Goal: Information Seeking & Learning: Learn about a topic

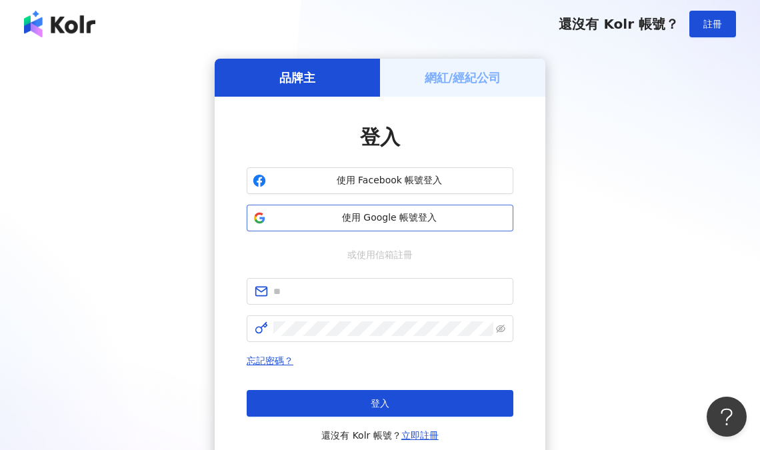
click at [413, 225] on button "使用 Google 帳號登入" at bounding box center [380, 218] width 267 height 27
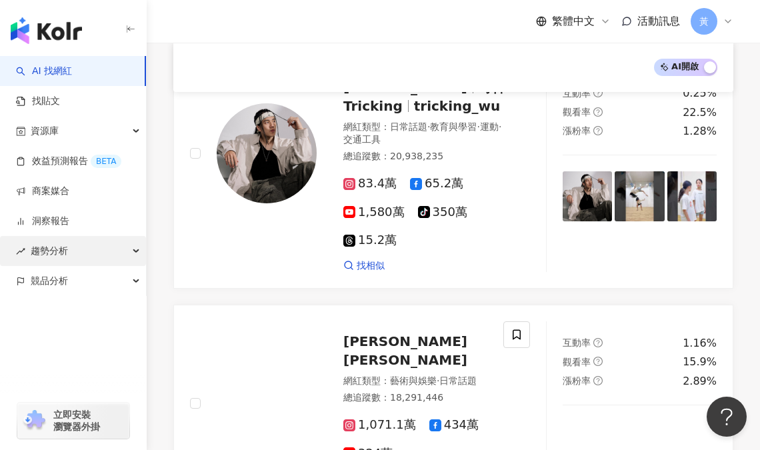
scroll to position [244, 0]
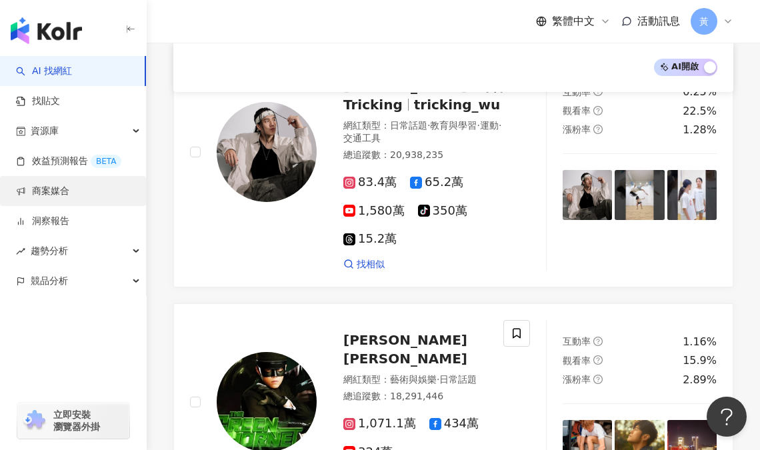
click at [61, 196] on link "商案媒合" at bounding box center [42, 191] width 53 height 13
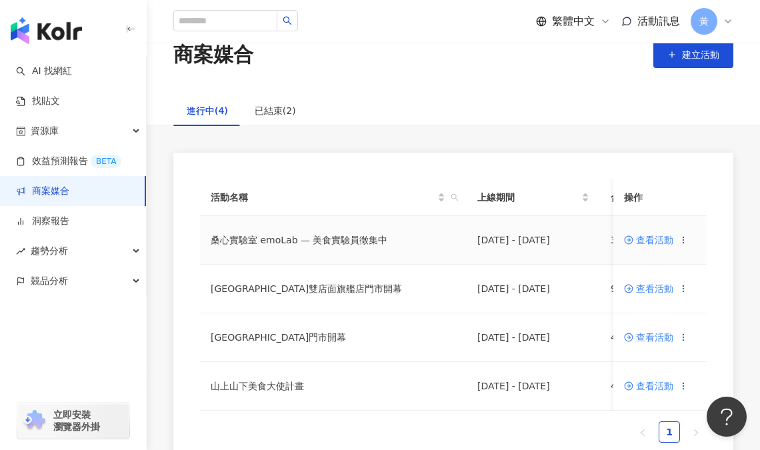
scroll to position [45, 0]
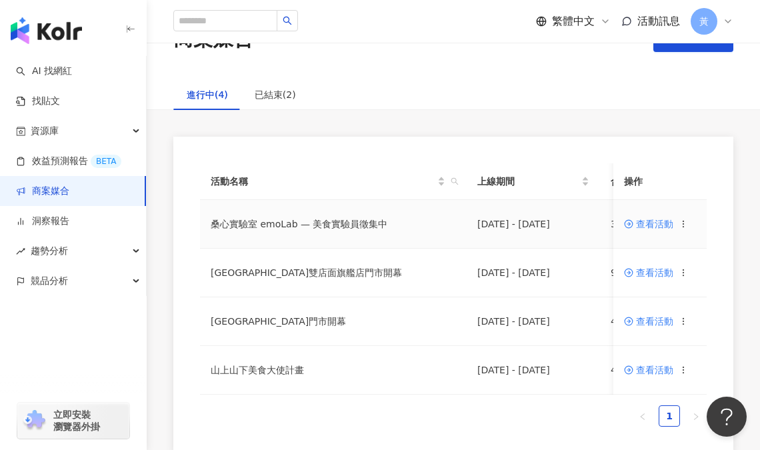
click at [656, 223] on span "查看活動" at bounding box center [648, 223] width 49 height 9
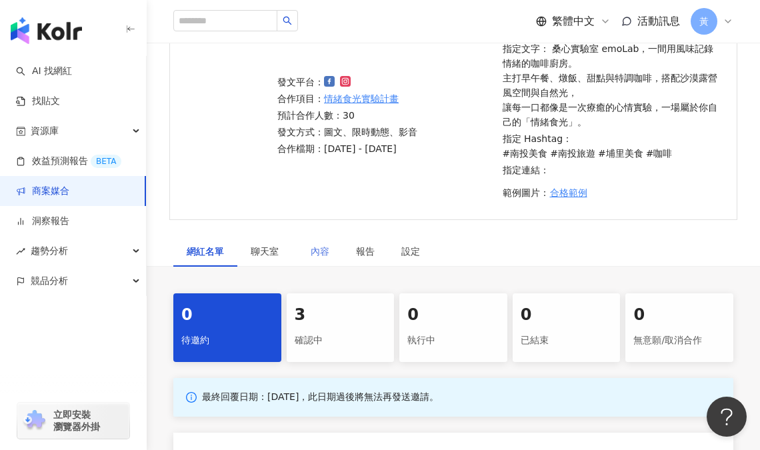
scroll to position [133, 0]
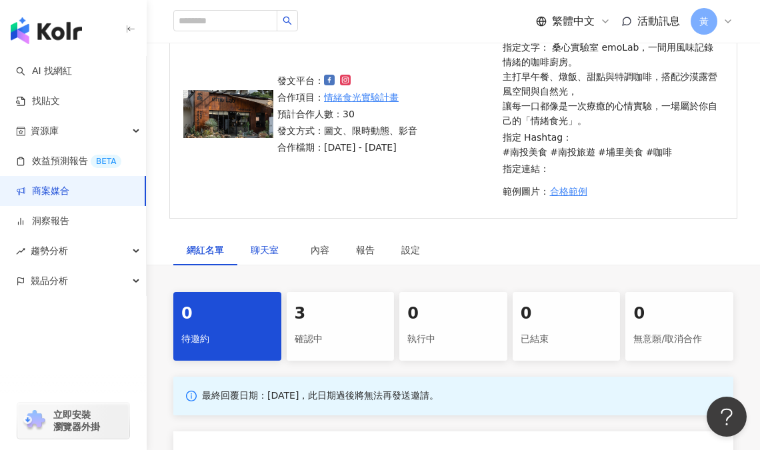
click at [260, 245] on span "聊天室" at bounding box center [267, 249] width 33 height 9
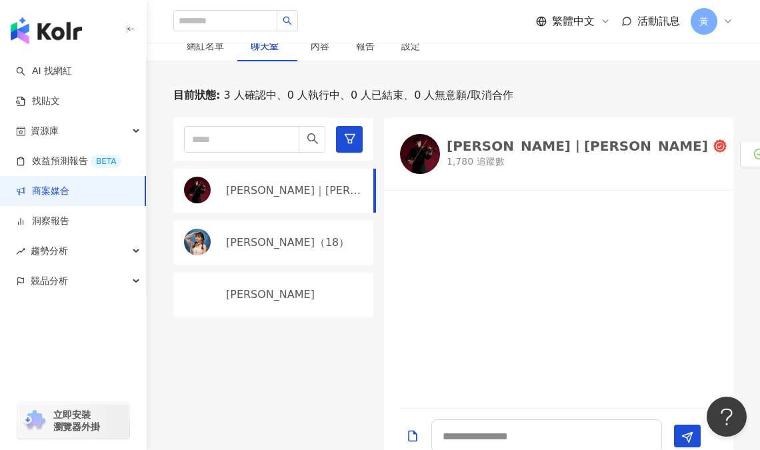
scroll to position [377, 0]
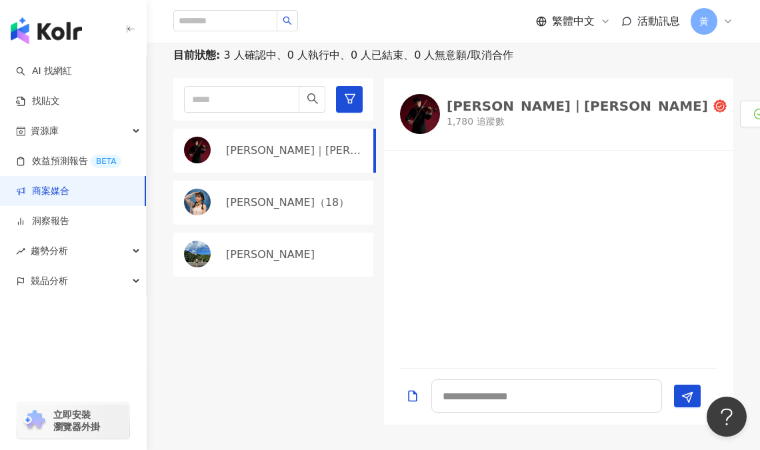
click at [273, 211] on div "華恬（18）" at bounding box center [273, 203] width 200 height 44
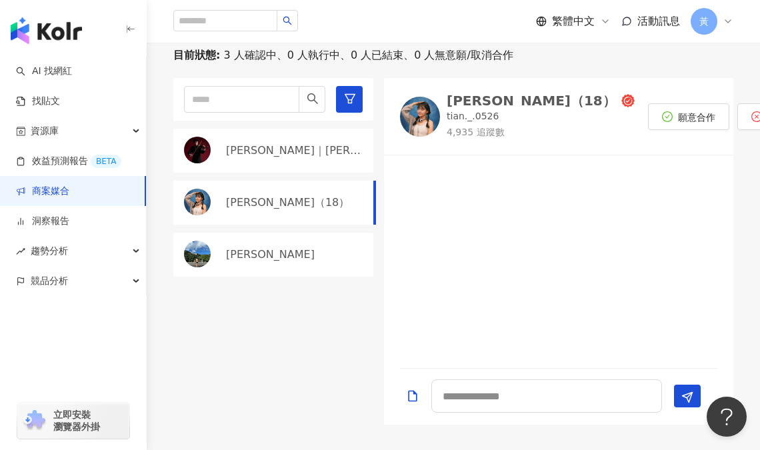
click at [273, 253] on div "陳昱誠" at bounding box center [296, 254] width 140 height 15
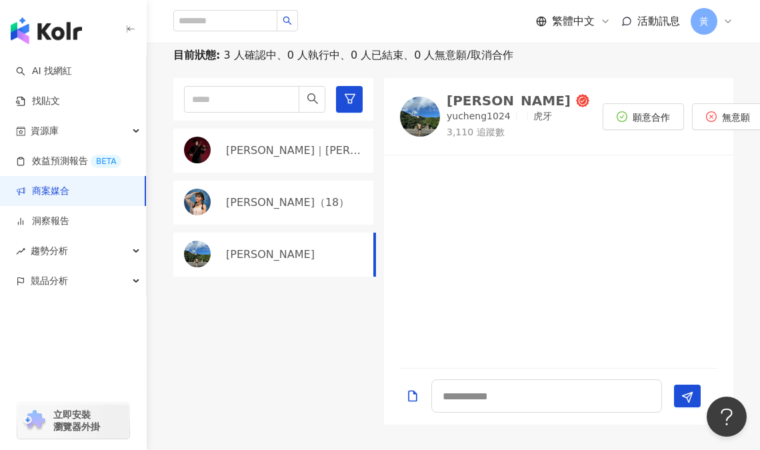
click at [275, 144] on p "Jimmy｜彥傑" at bounding box center [294, 150] width 137 height 15
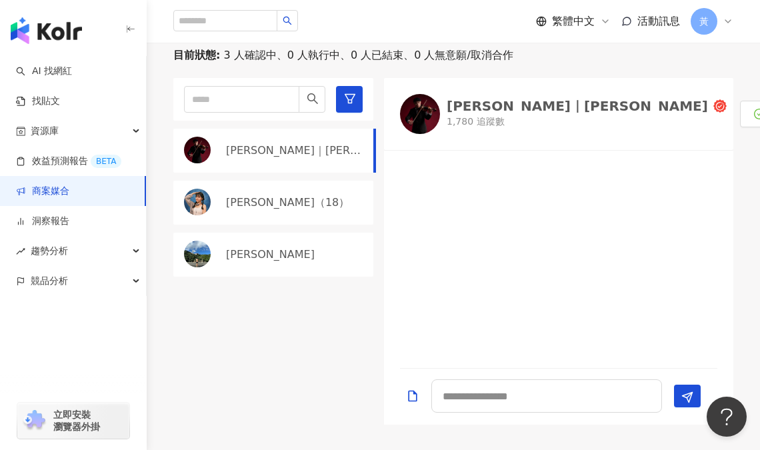
click at [256, 198] on p "華恬（18）" at bounding box center [287, 202] width 123 height 15
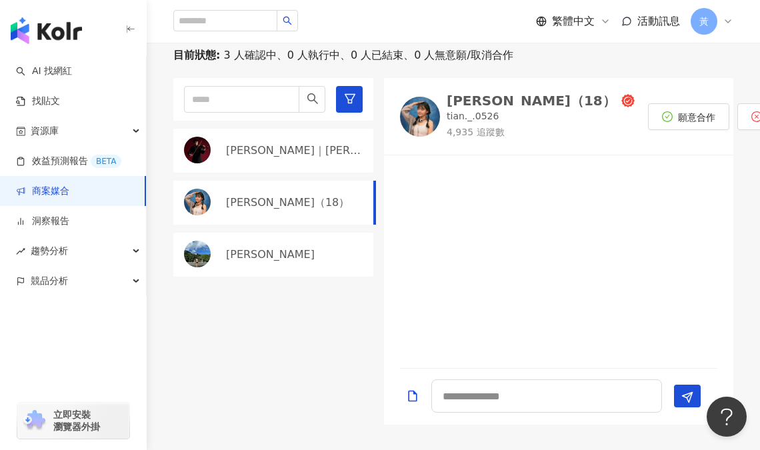
click at [240, 256] on p "陳昱誠" at bounding box center [270, 254] width 89 height 15
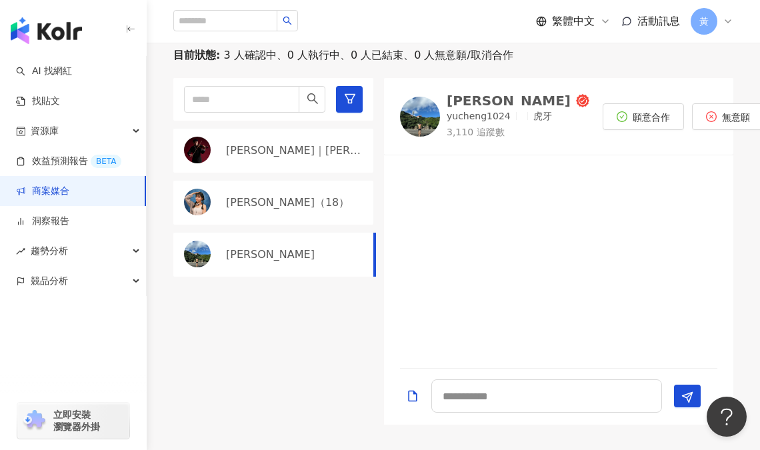
click at [256, 161] on div "Jimmy｜彥傑" at bounding box center [273, 151] width 200 height 44
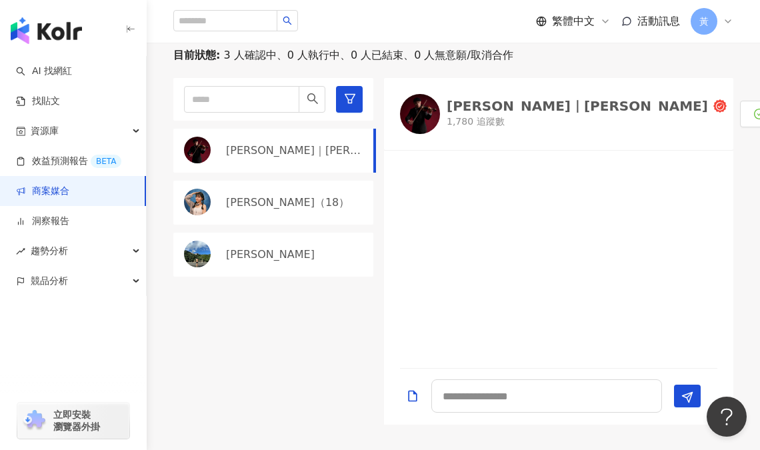
click at [37, 189] on link "商案媒合" at bounding box center [42, 191] width 53 height 13
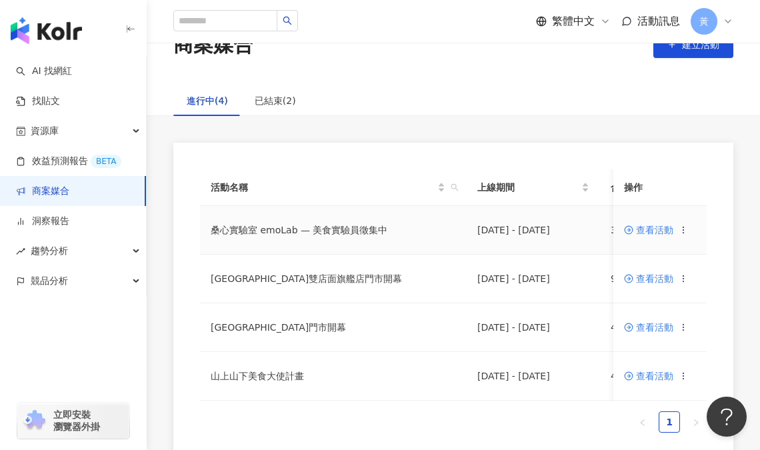
scroll to position [45, 0]
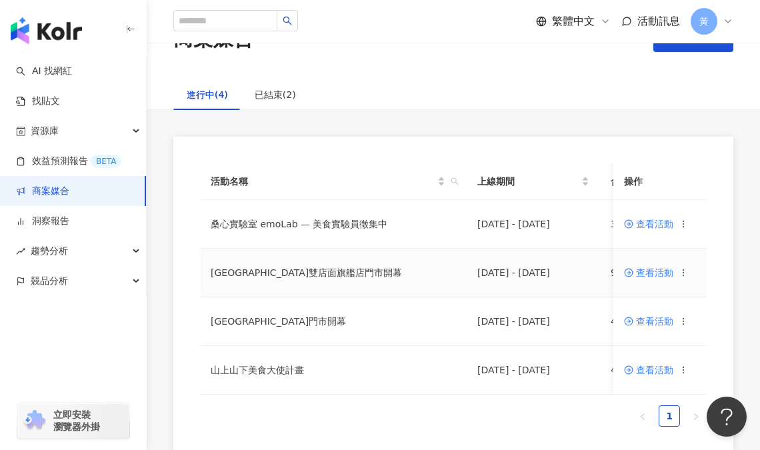
click at [652, 271] on span "查看活動" at bounding box center [648, 272] width 49 height 9
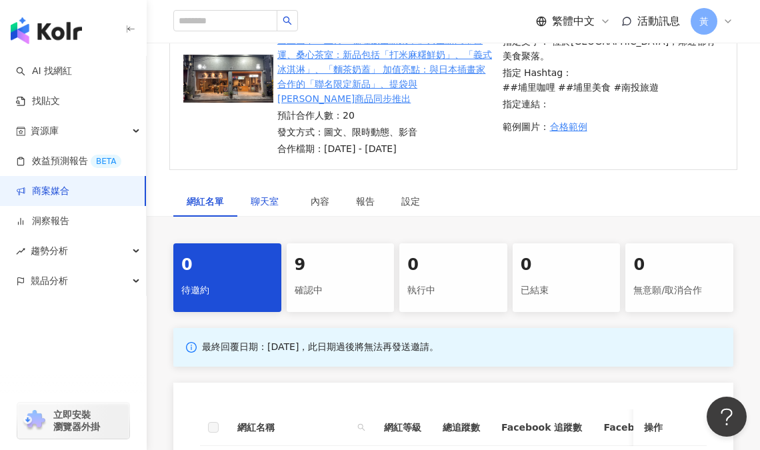
click at [276, 197] on span "聊天室" at bounding box center [267, 201] width 33 height 9
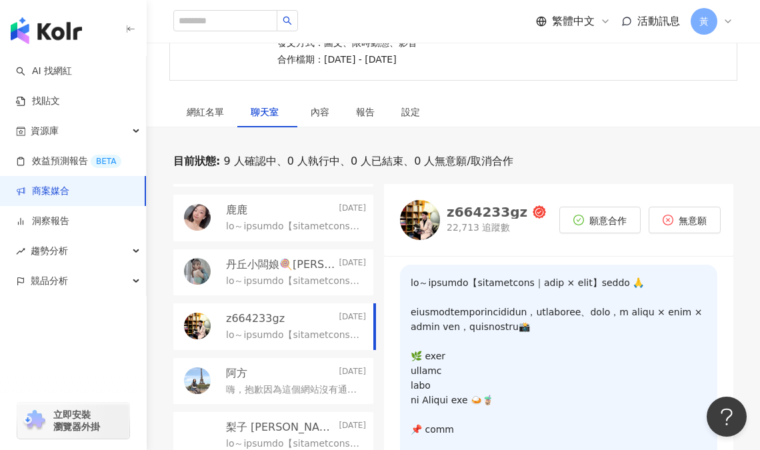
scroll to position [22, 0]
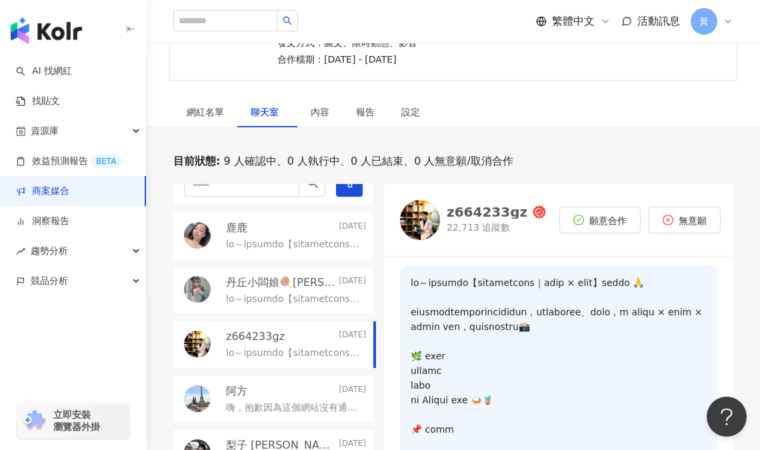
click at [272, 238] on p at bounding box center [293, 244] width 135 height 13
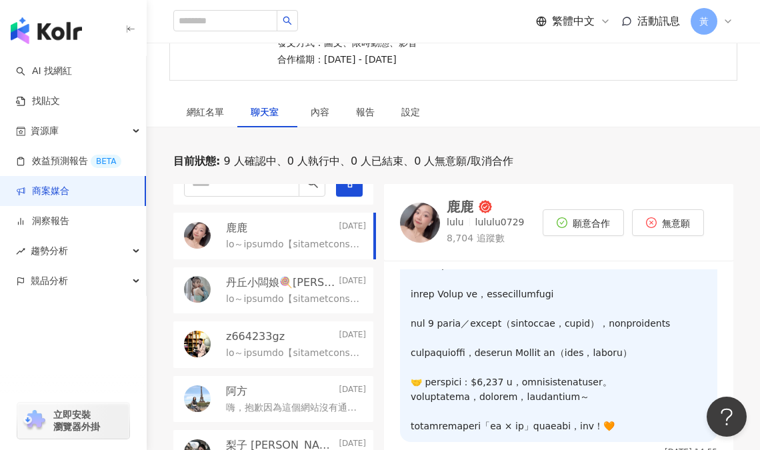
click at [285, 293] on p at bounding box center [293, 299] width 135 height 13
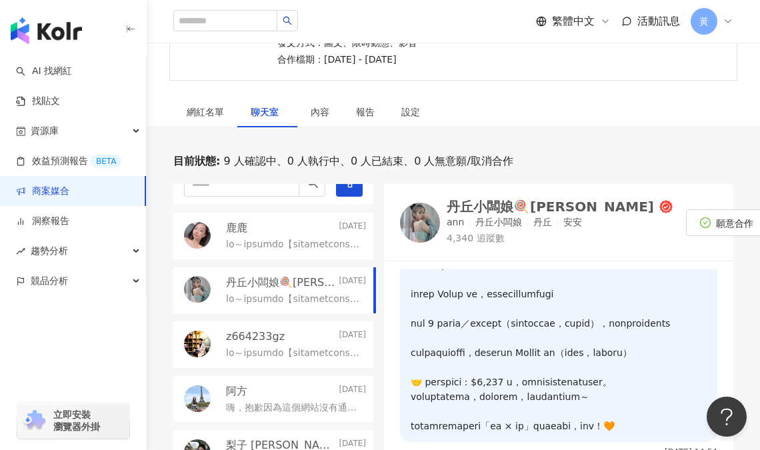
click at [275, 329] on p "z664233gz" at bounding box center [255, 336] width 59 height 15
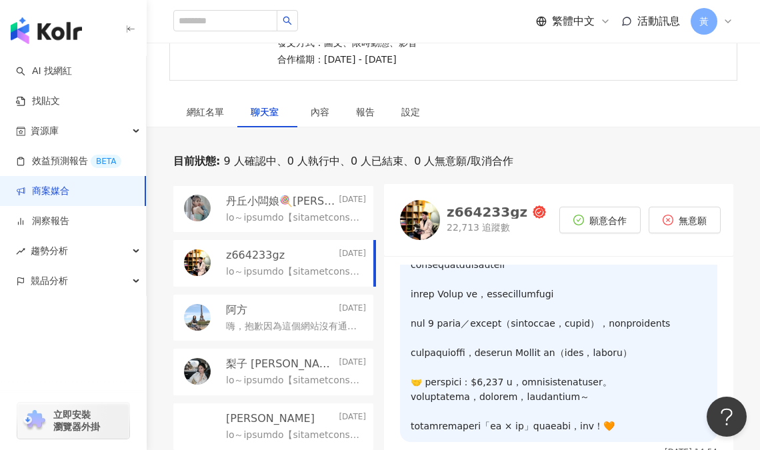
scroll to position [111, 0]
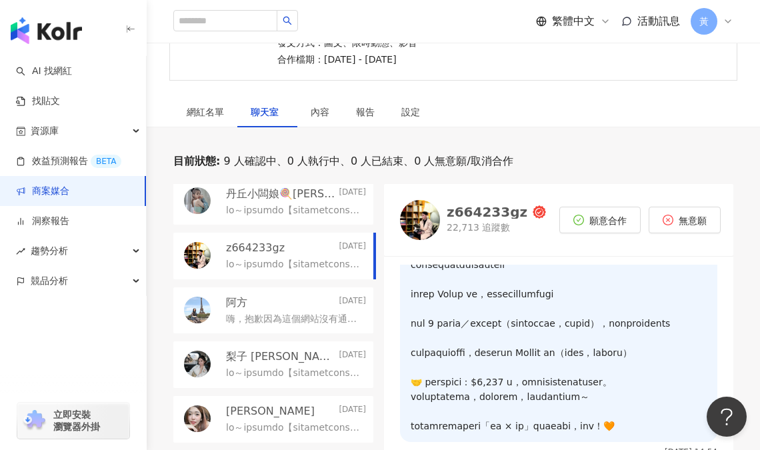
click at [261, 295] on div "阿方 2025/9/23" at bounding box center [296, 302] width 140 height 15
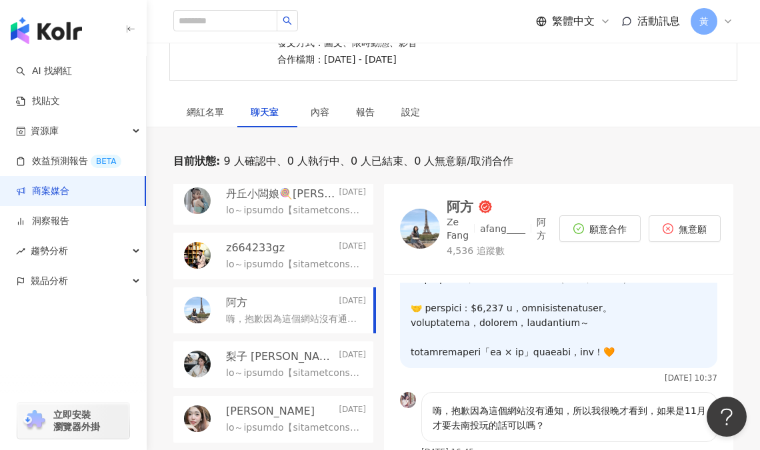
click at [275, 367] on p at bounding box center [293, 373] width 135 height 13
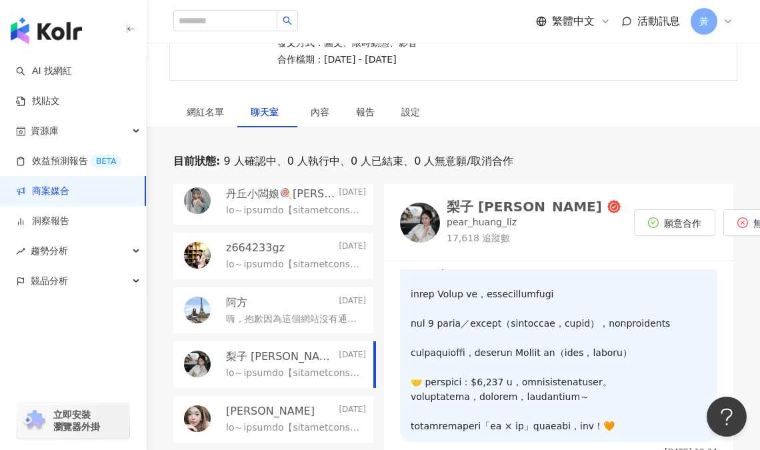
click at [280, 313] on p "嗨，抱歉因為這個網站沒有通知，所以我很晚才看到，如果是11月才要去南投玩的話可以嗎？" at bounding box center [293, 319] width 135 height 13
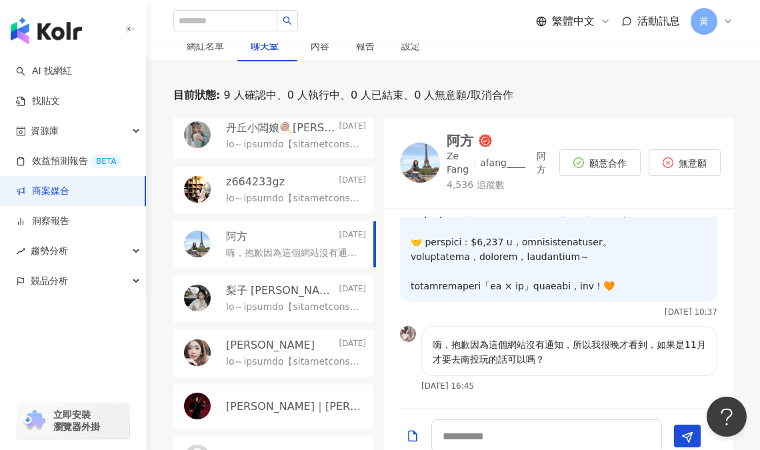
scroll to position [311, 0]
click at [569, 425] on textarea at bounding box center [546, 435] width 231 height 33
paste textarea "**********"
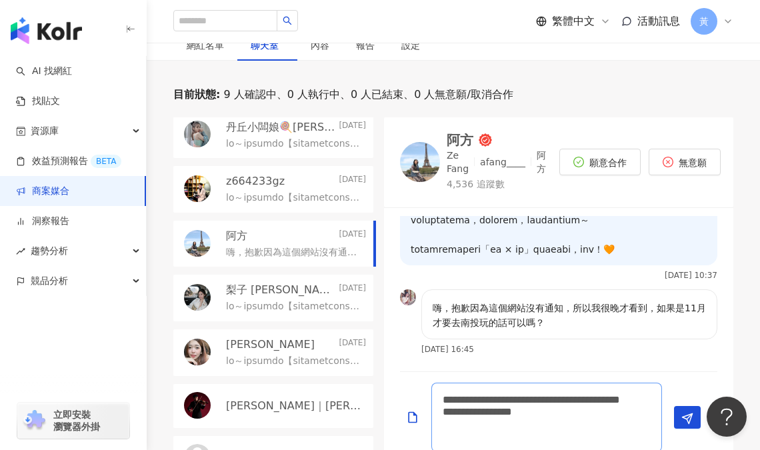
scroll to position [424, 0]
drag, startPoint x: 632, startPoint y: 423, endPoint x: 441, endPoint y: 433, distance: 191.6
click at [441, 433] on textarea "**********" at bounding box center [546, 417] width 231 height 69
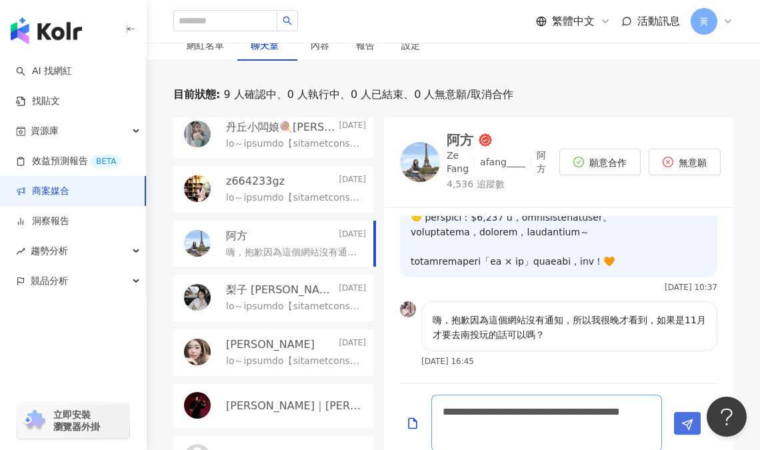
type textarea "**********"
click at [685, 420] on polygon "Send" at bounding box center [688, 425] width 10 height 10
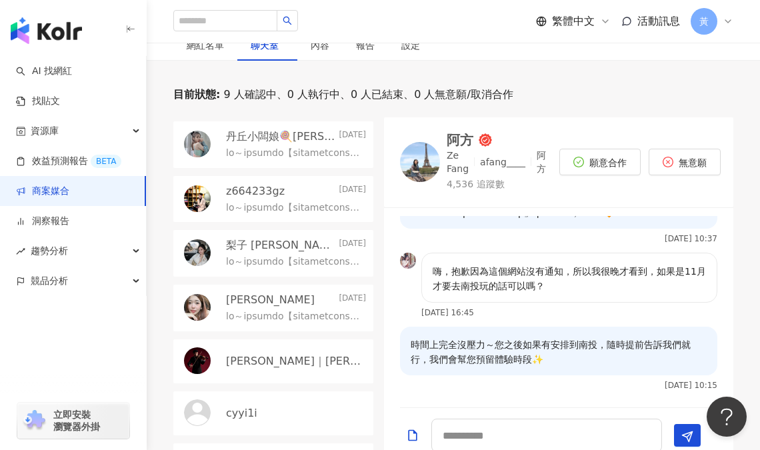
scroll to position [460, 0]
click at [259, 238] on p "梨子 liz" at bounding box center [281, 245] width 110 height 15
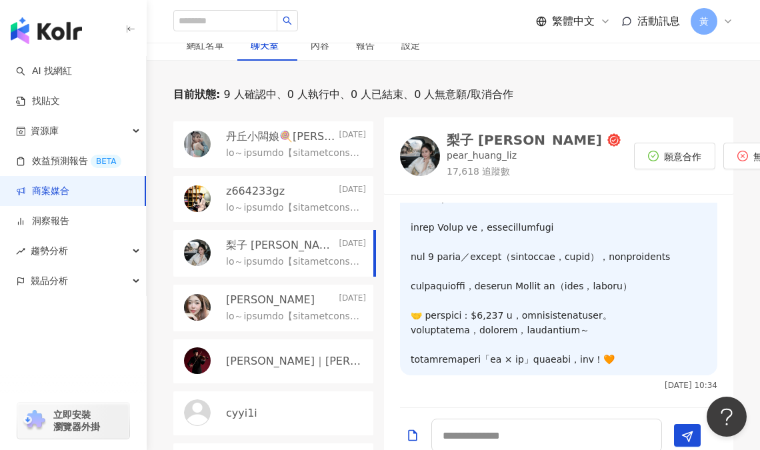
scroll to position [301, 0]
click at [260, 293] on div "小彤 2025/9/15" at bounding box center [296, 300] width 140 height 15
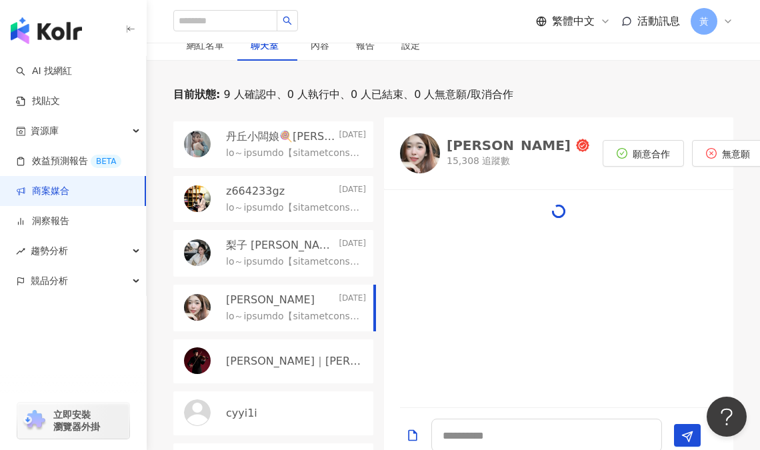
scroll to position [340, 0]
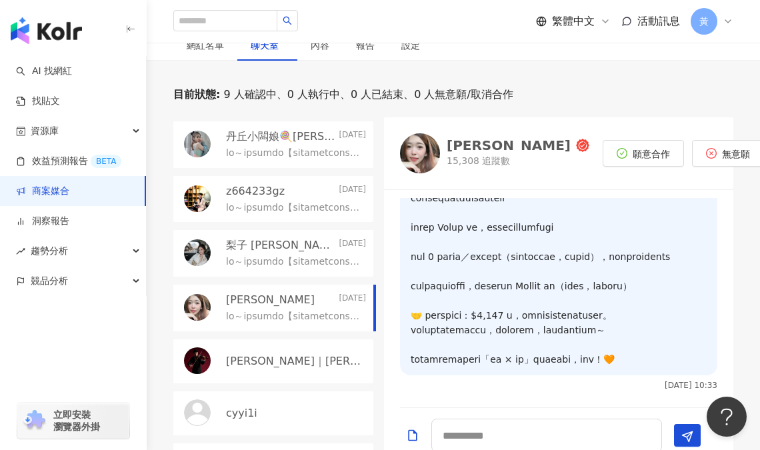
click at [259, 339] on div "Jimmy｜彥傑" at bounding box center [273, 361] width 200 height 44
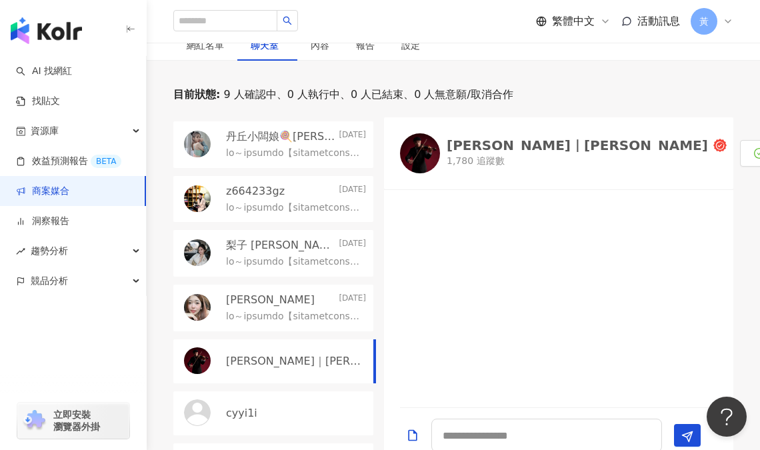
click at [251, 406] on p "cyyi1i" at bounding box center [241, 413] width 31 height 15
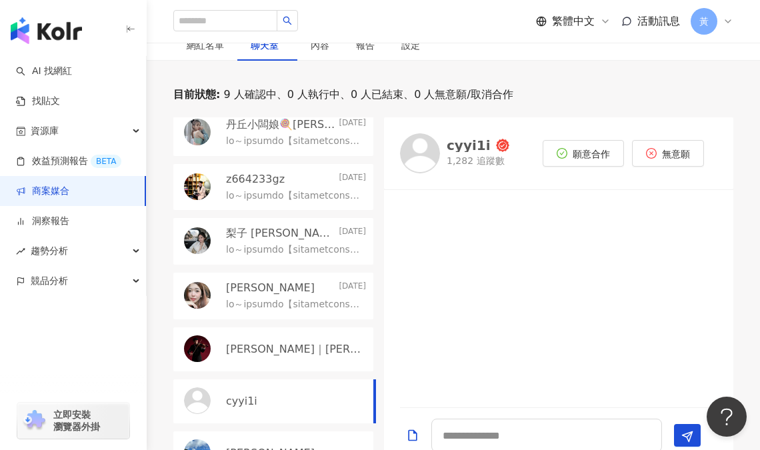
scroll to position [176, 0]
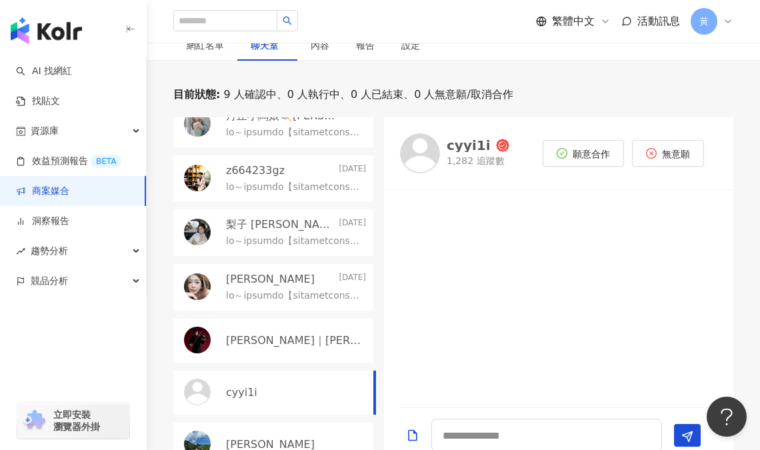
click at [248, 437] on p "陳昱誠" at bounding box center [270, 444] width 89 height 15
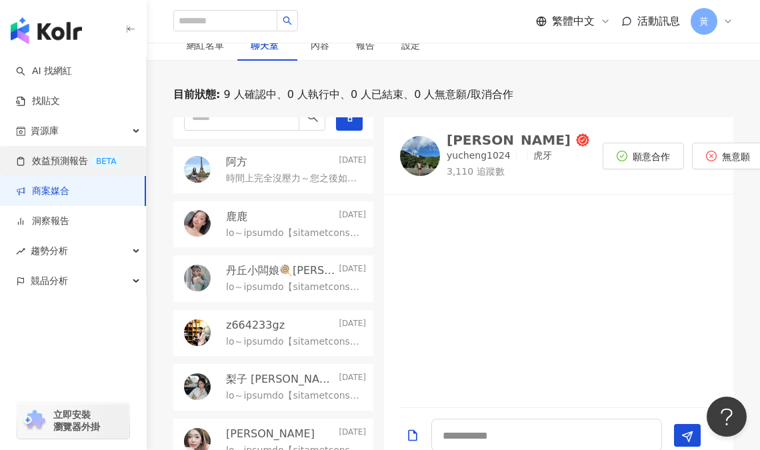
scroll to position [22, 0]
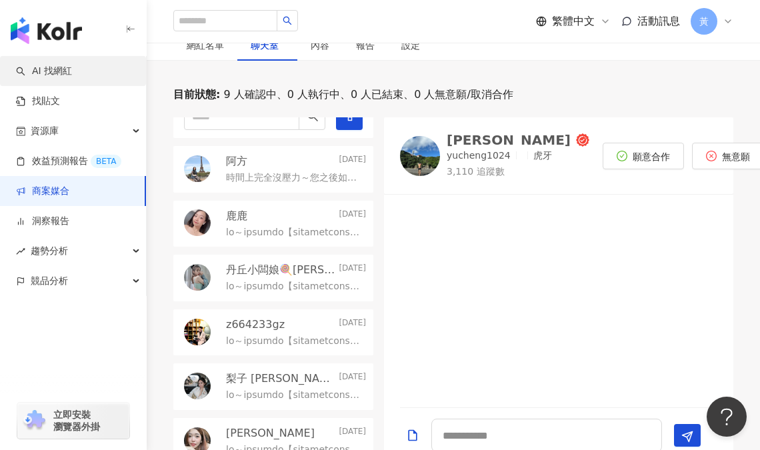
click at [62, 69] on link "AI 找網紅" at bounding box center [44, 71] width 56 height 13
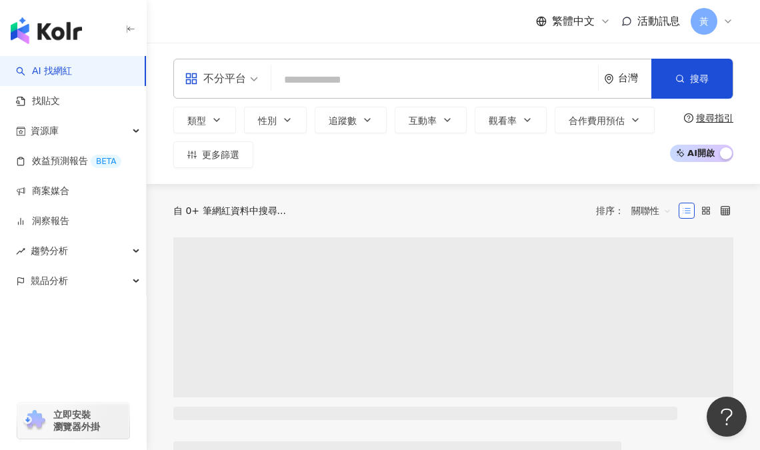
click at [367, 77] on input "search" at bounding box center [435, 79] width 316 height 25
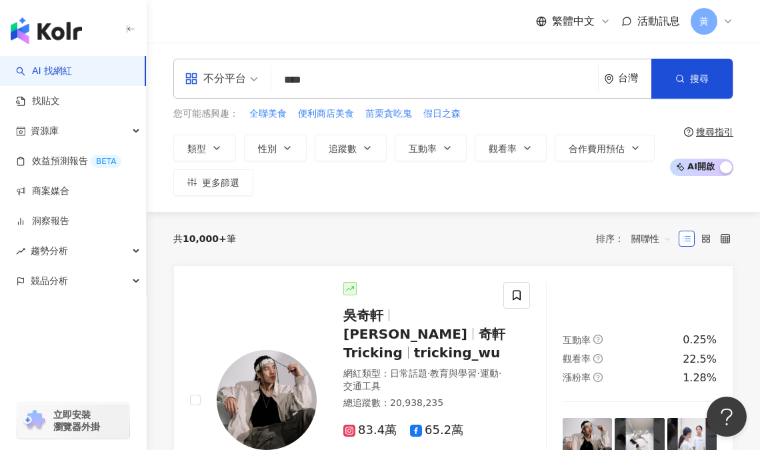
type input "****"
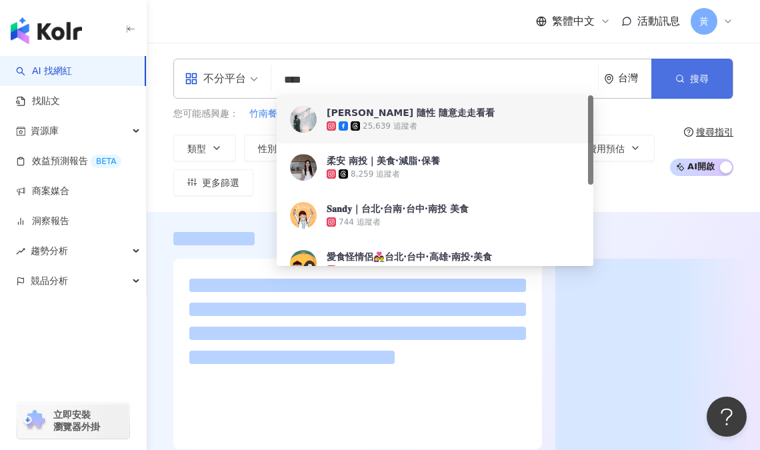
click at [685, 81] on button "搜尋" at bounding box center [691, 79] width 81 height 40
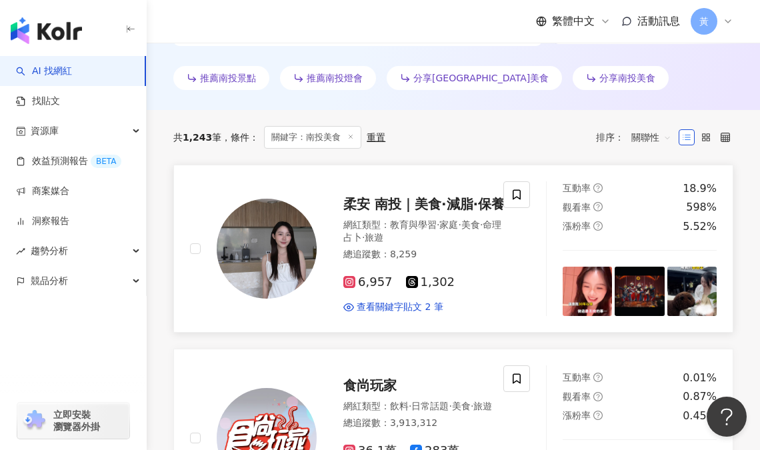
scroll to position [422, 0]
click at [280, 251] on img at bounding box center [267, 248] width 100 height 100
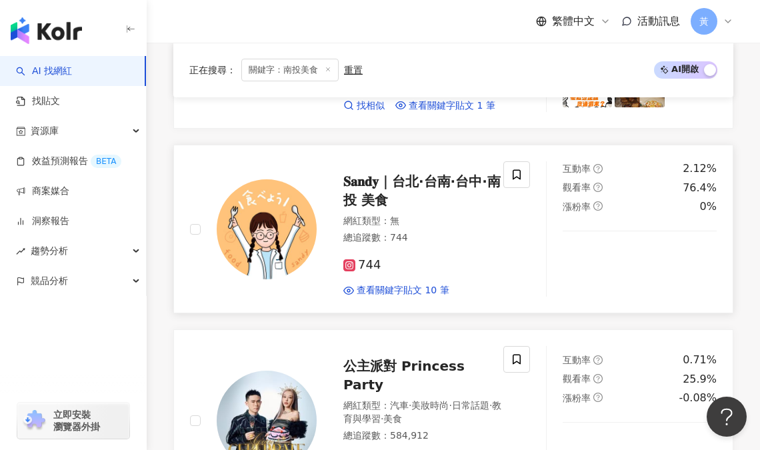
scroll to position [822, 0]
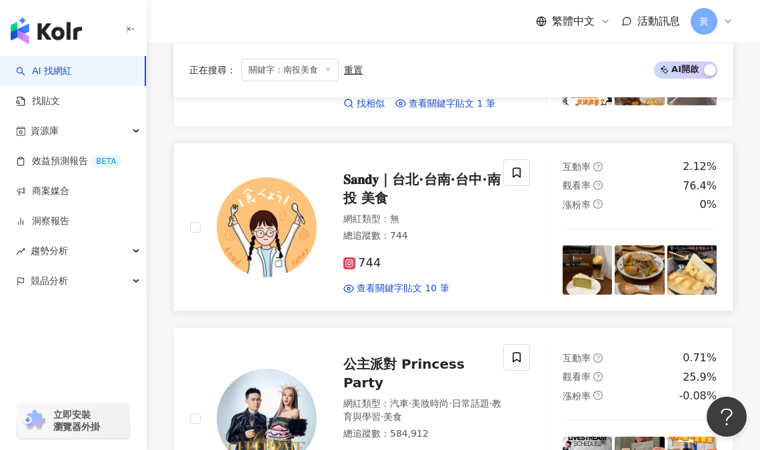
click at [259, 257] on img at bounding box center [267, 227] width 100 height 100
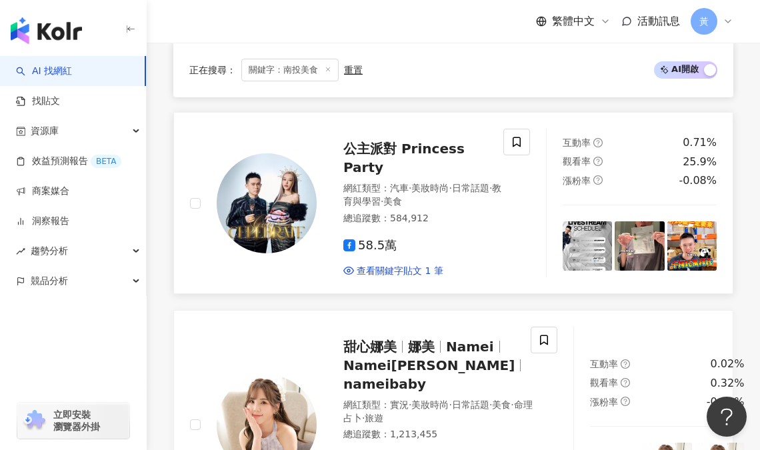
scroll to position [1044, 0]
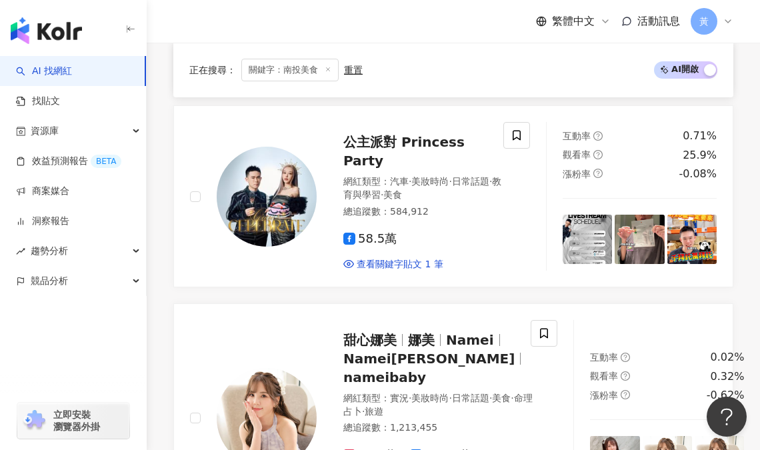
drag, startPoint x: 293, startPoint y: 205, endPoint x: 499, endPoint y: 11, distance: 282.0
click at [293, 205] on img at bounding box center [267, 197] width 100 height 100
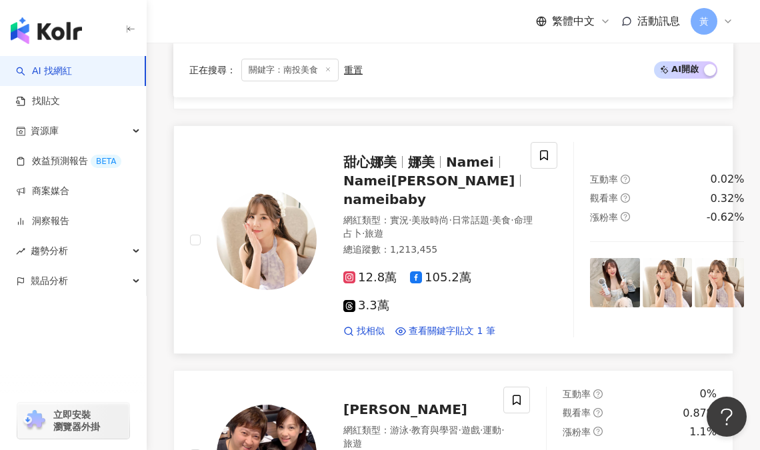
click at [271, 231] on img at bounding box center [267, 240] width 100 height 100
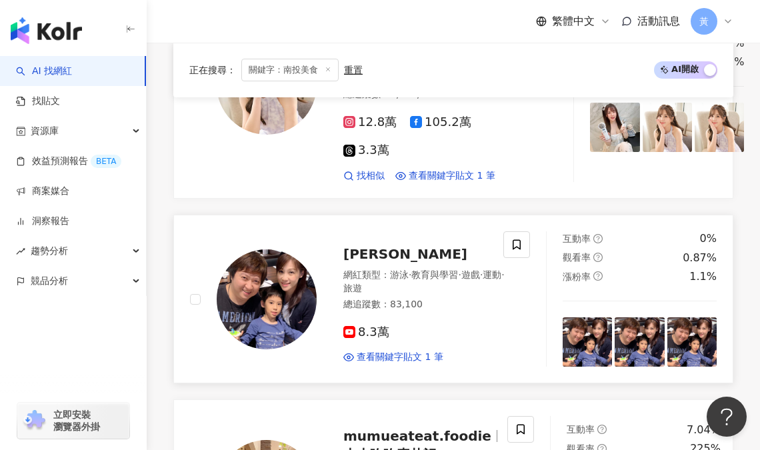
click at [299, 309] on img at bounding box center [267, 299] width 100 height 100
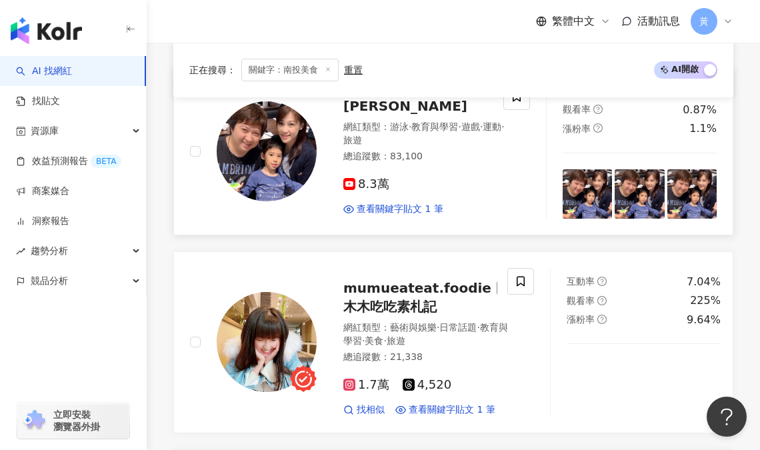
scroll to position [1600, 0]
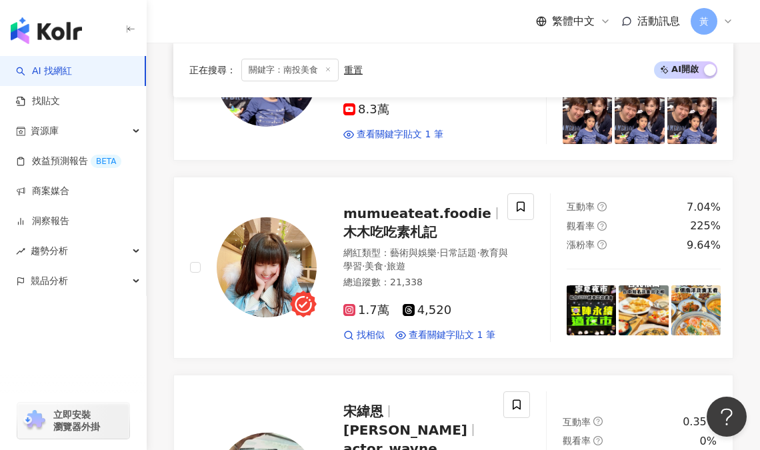
click at [284, 245] on img at bounding box center [267, 267] width 100 height 100
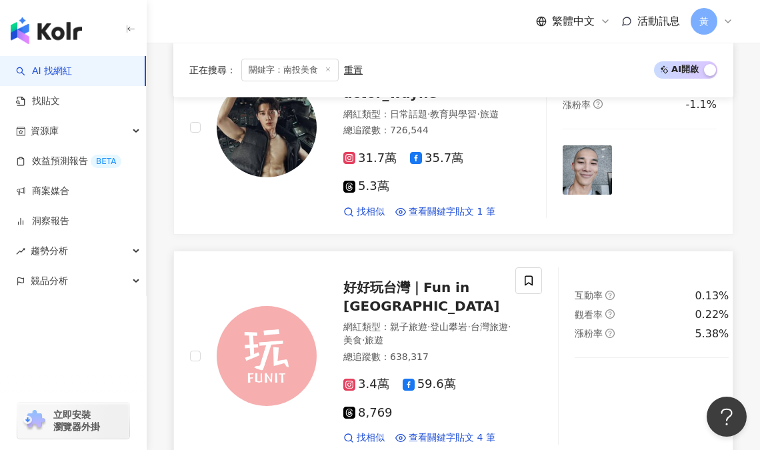
scroll to position [2067, 0]
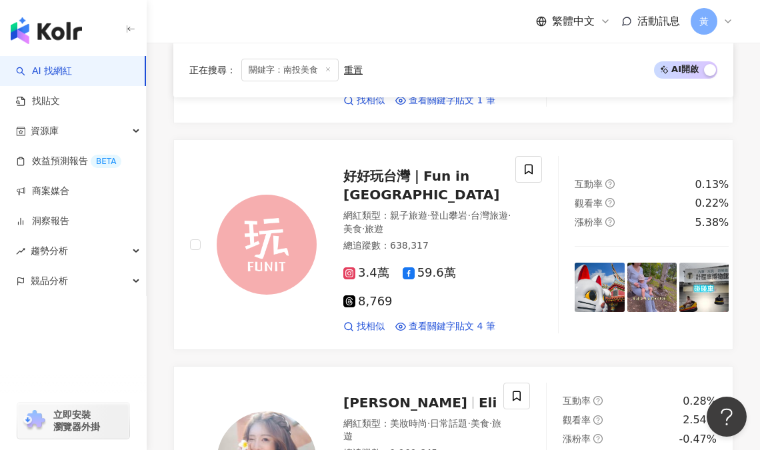
click at [272, 270] on img at bounding box center [267, 245] width 100 height 100
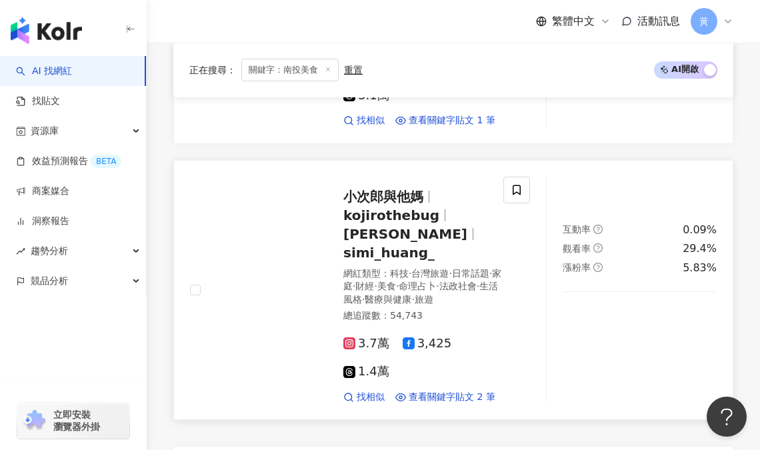
scroll to position [2711, 0]
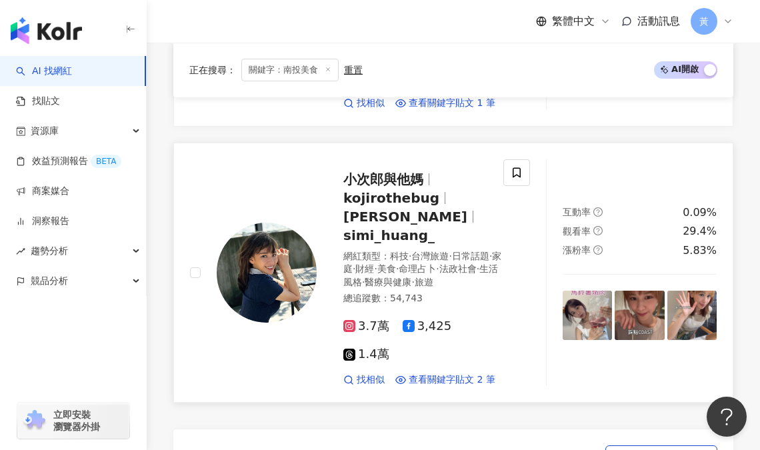
click at [261, 284] on img at bounding box center [267, 273] width 100 height 100
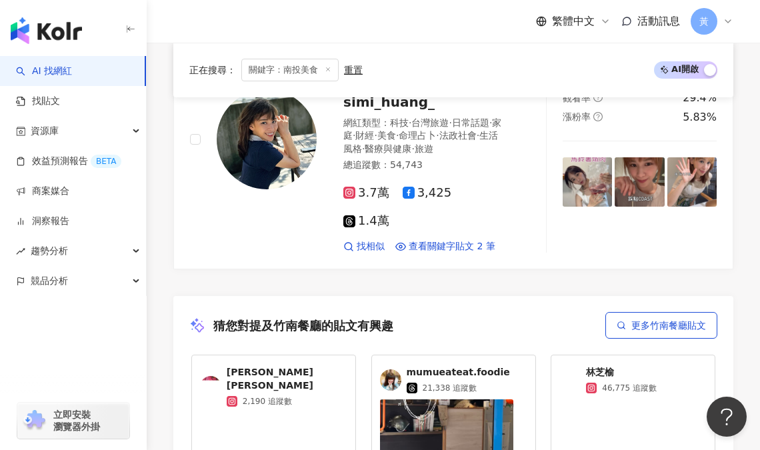
scroll to position [2955, 0]
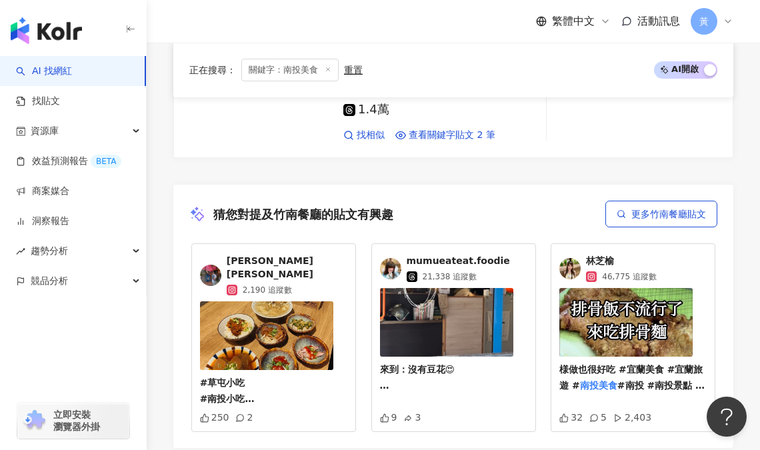
click at [333, 301] on img at bounding box center [266, 335] width 133 height 69
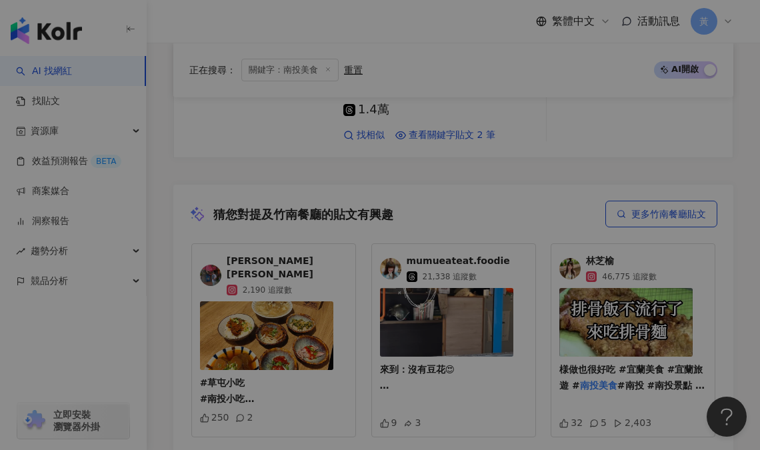
click at [477, 269] on div at bounding box center [534, 172] width 291 height 210
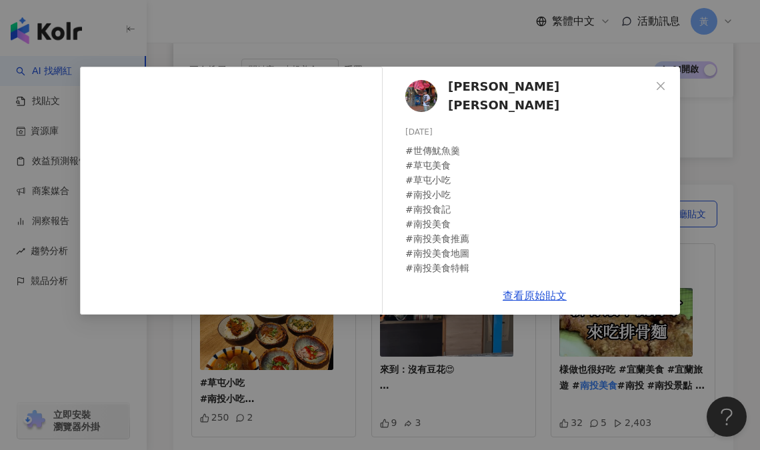
click at [661, 89] on icon "close" at bounding box center [660, 86] width 11 height 11
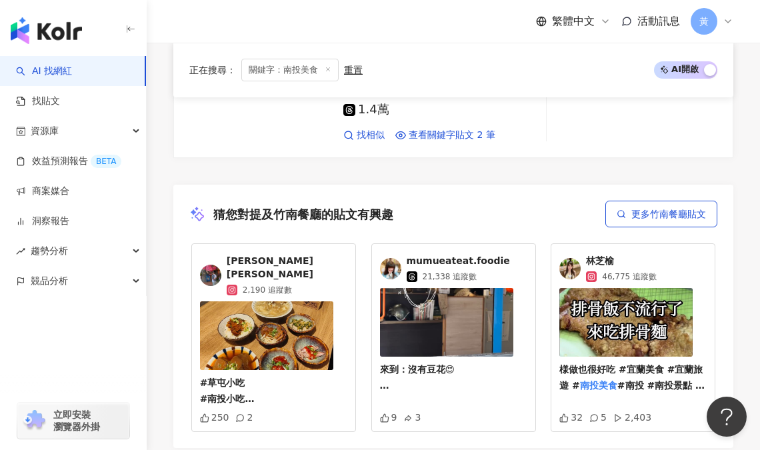
click at [347, 255] on span "Jones詹" at bounding box center [287, 268] width 121 height 26
click at [595, 255] on span "林芝榆" at bounding box center [621, 261] width 71 height 13
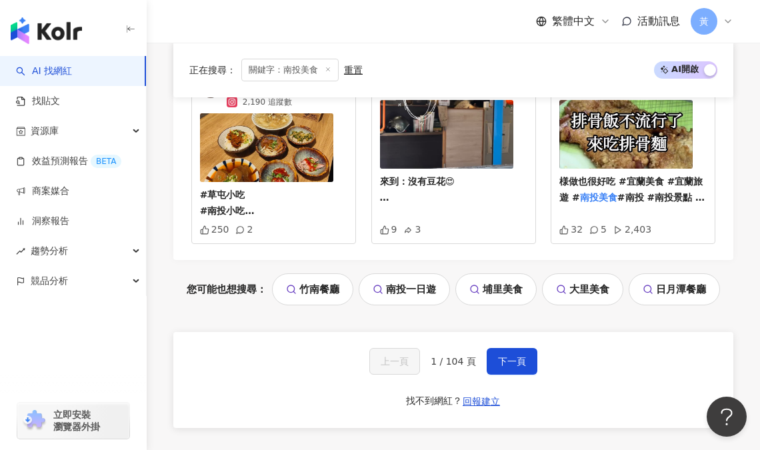
scroll to position [3155, 0]
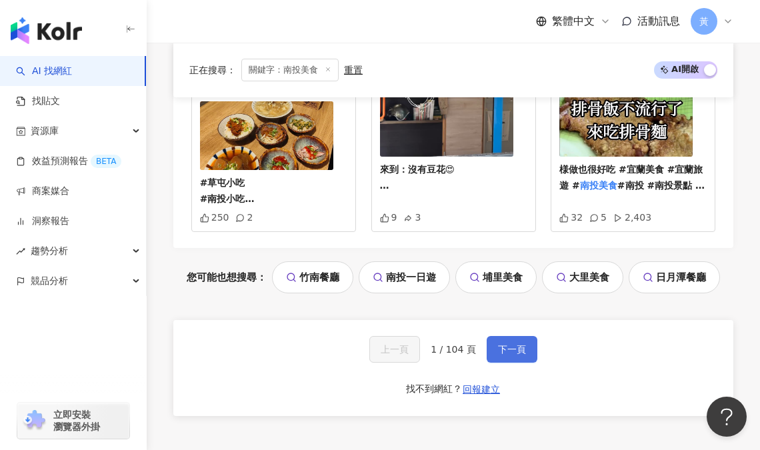
click at [508, 344] on span "下一頁" at bounding box center [512, 349] width 28 height 11
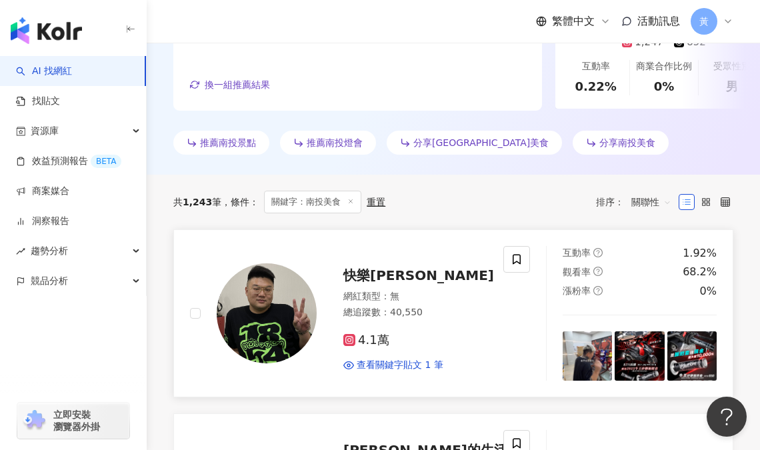
scroll to position [448, 0]
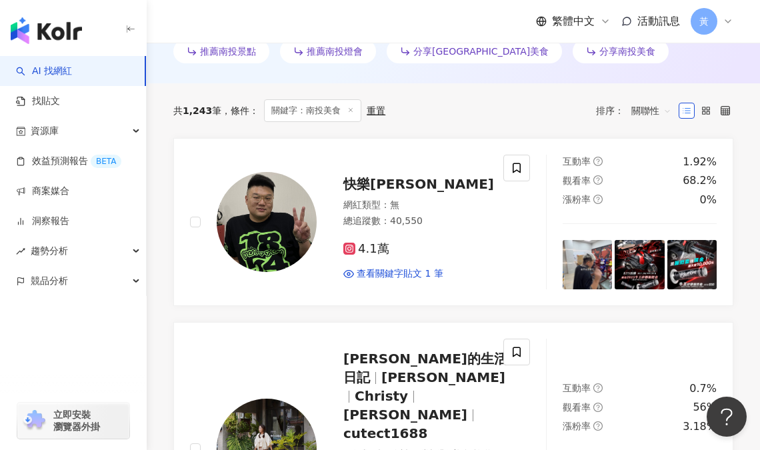
click at [269, 210] on img at bounding box center [267, 222] width 100 height 100
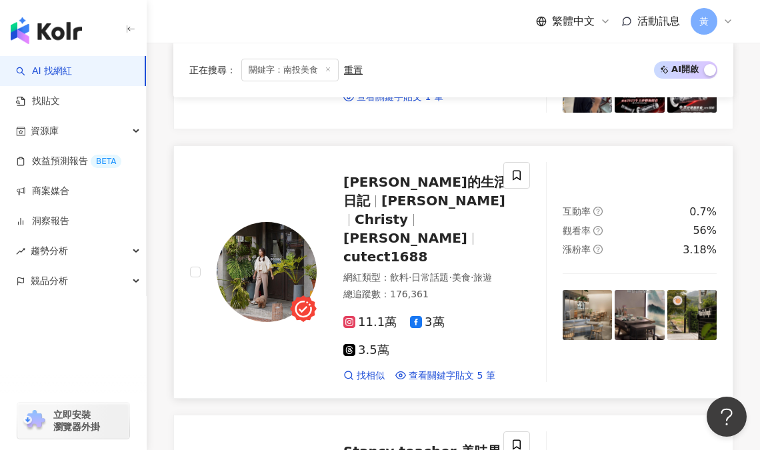
scroll to position [626, 0]
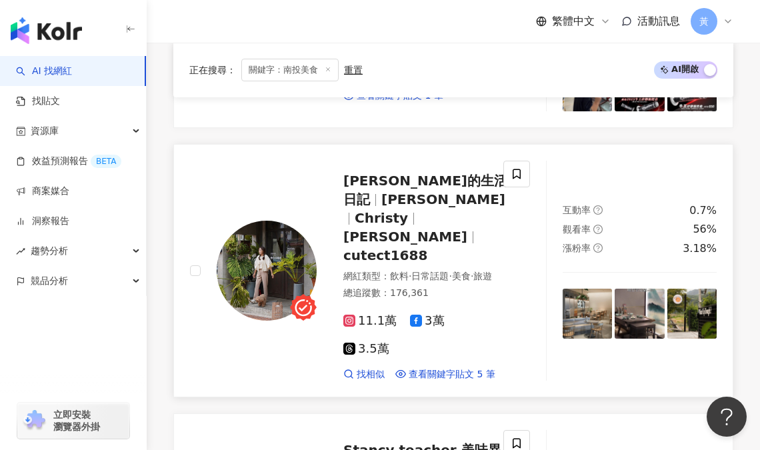
click at [284, 265] on img at bounding box center [267, 271] width 100 height 100
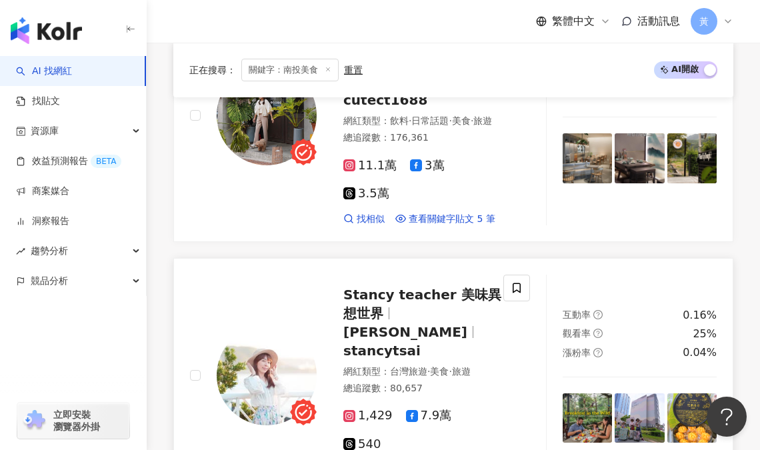
click at [256, 325] on img at bounding box center [267, 375] width 100 height 100
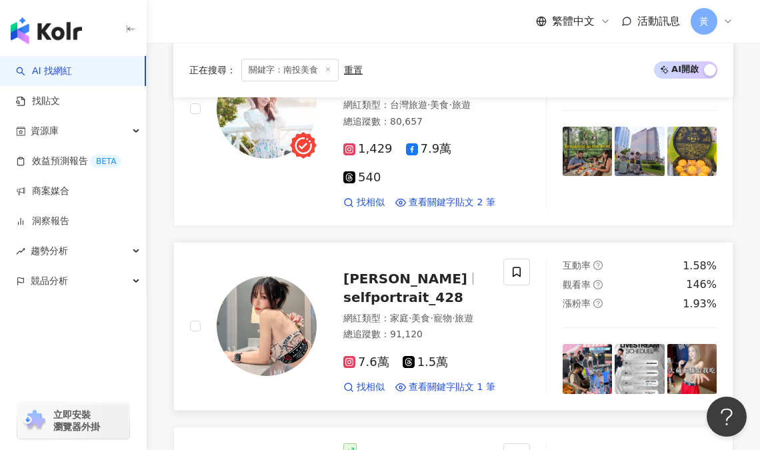
click at [285, 276] on img at bounding box center [267, 326] width 100 height 100
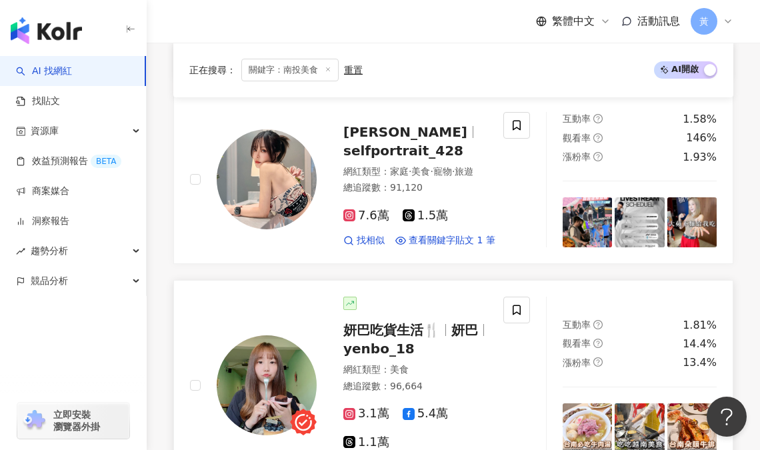
scroll to position [1203, 0]
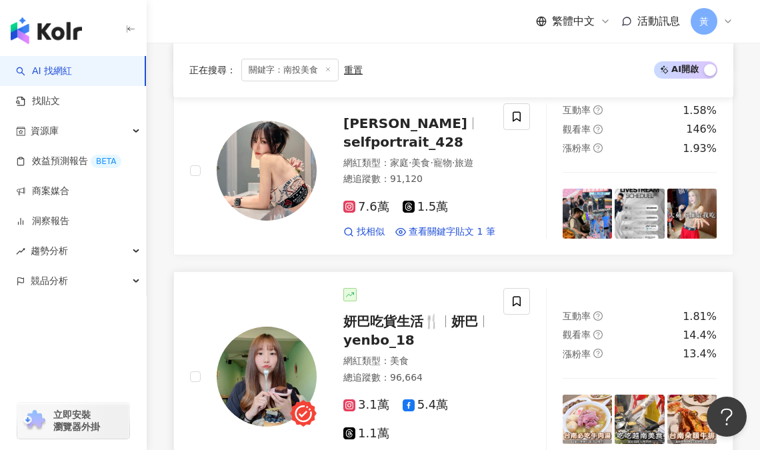
click at [278, 327] on img at bounding box center [267, 377] width 100 height 100
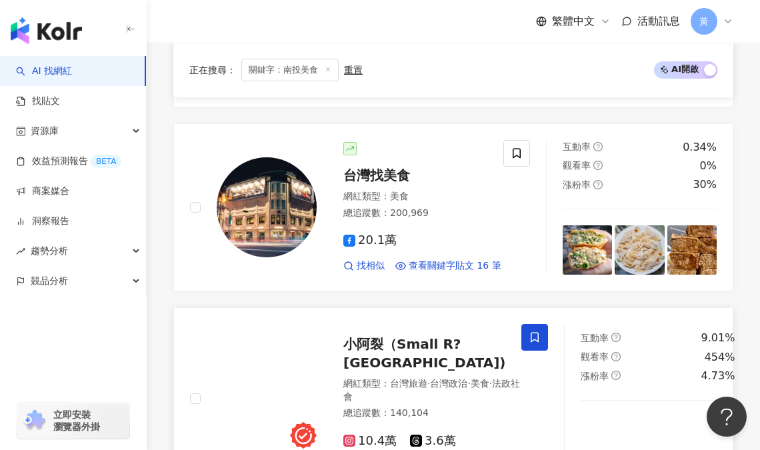
scroll to position [1581, 0]
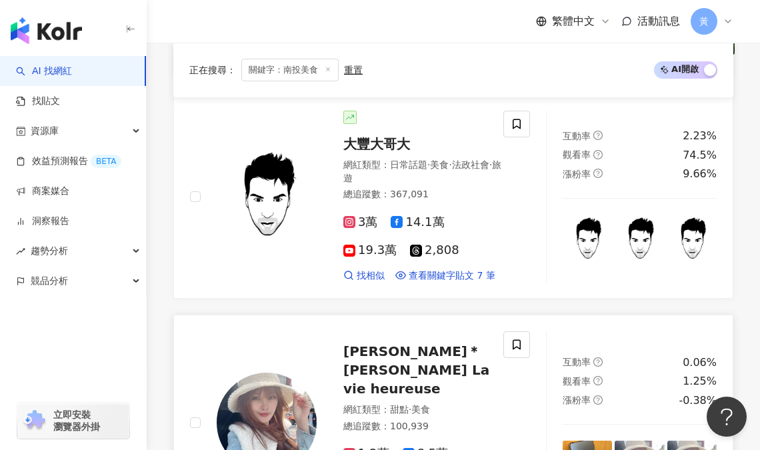
click at [273, 373] on img at bounding box center [267, 423] width 100 height 100
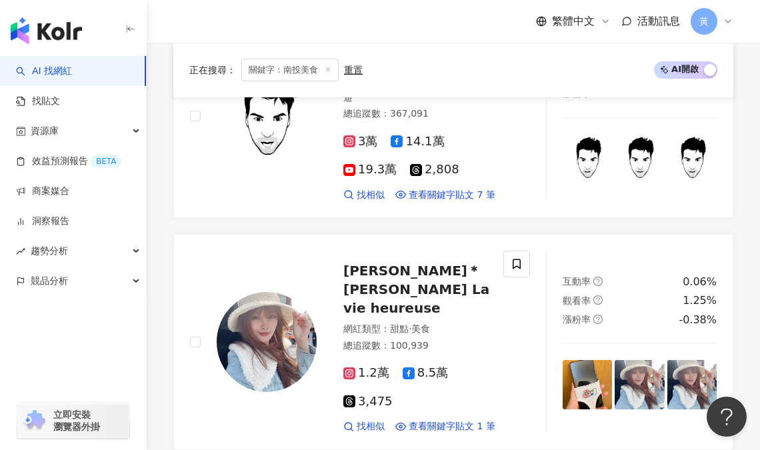
scroll to position [2439, 0]
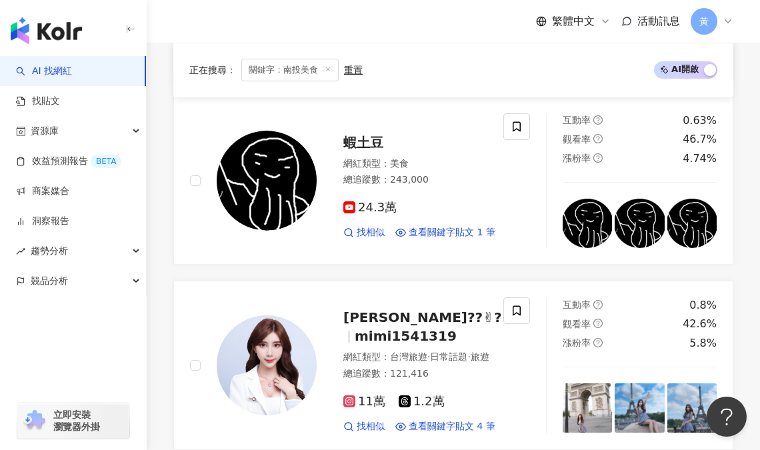
click at [264, 315] on img at bounding box center [267, 365] width 100 height 100
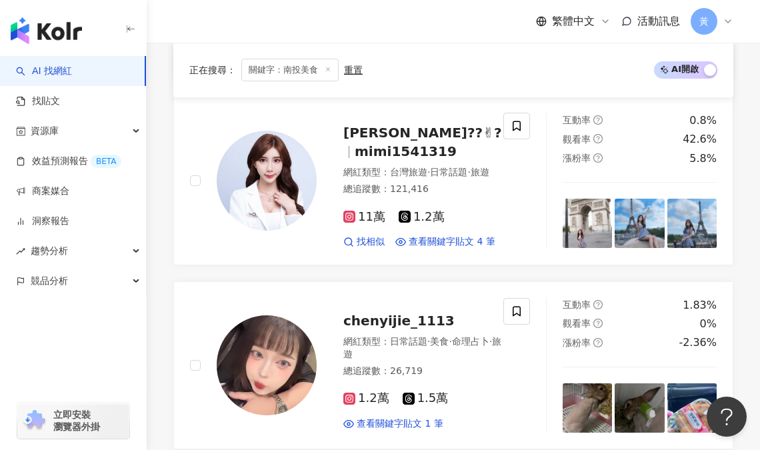
scroll to position [2648, 0]
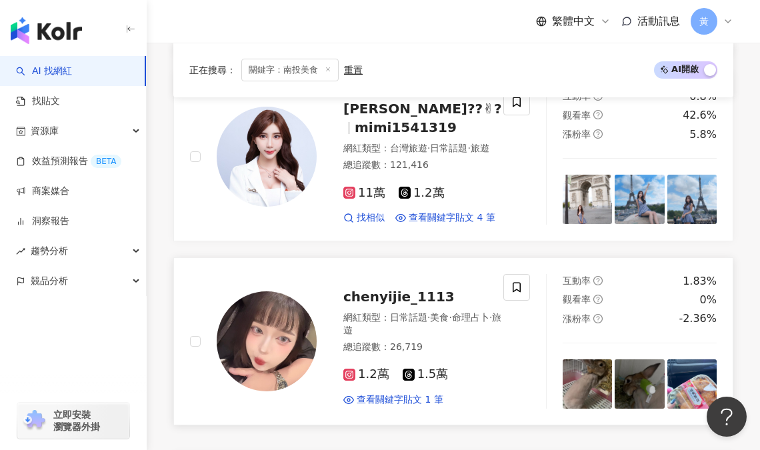
click at [267, 291] on img at bounding box center [267, 341] width 100 height 100
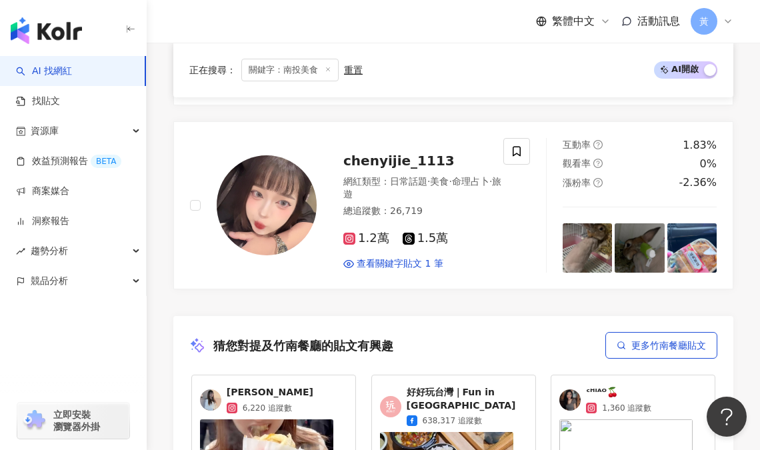
scroll to position [2803, 0]
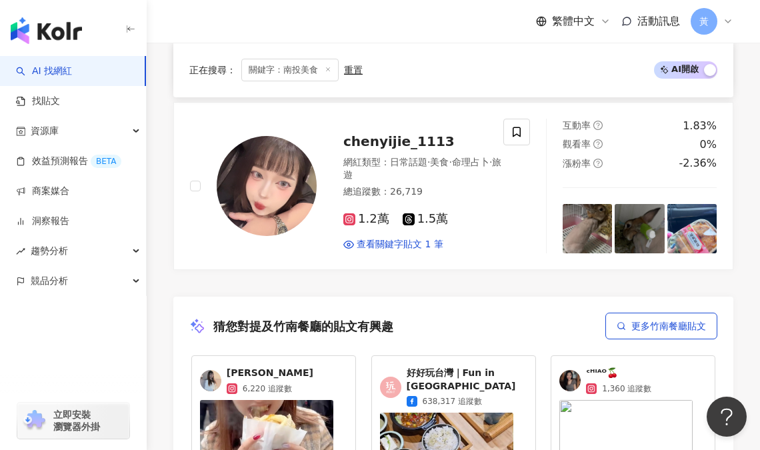
drag, startPoint x: 471, startPoint y: 225, endPoint x: 158, endPoint y: 1, distance: 384.2
click at [313, 367] on span "Wan Zhen Lin" at bounding box center [270, 373] width 87 height 13
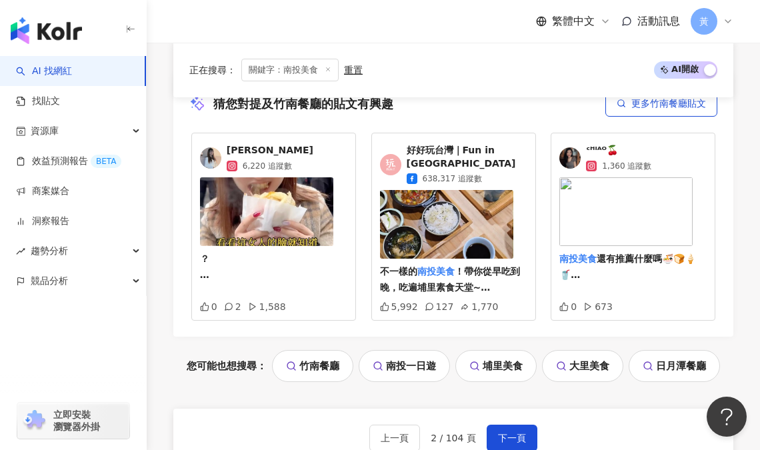
scroll to position [363, 0]
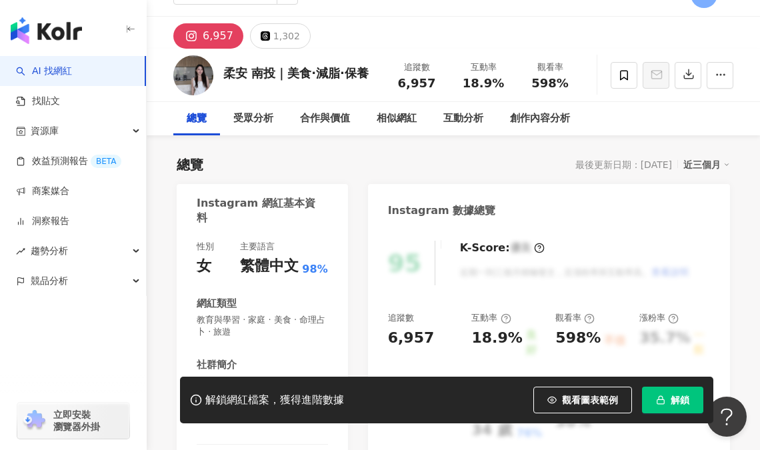
scroll to position [133, 0]
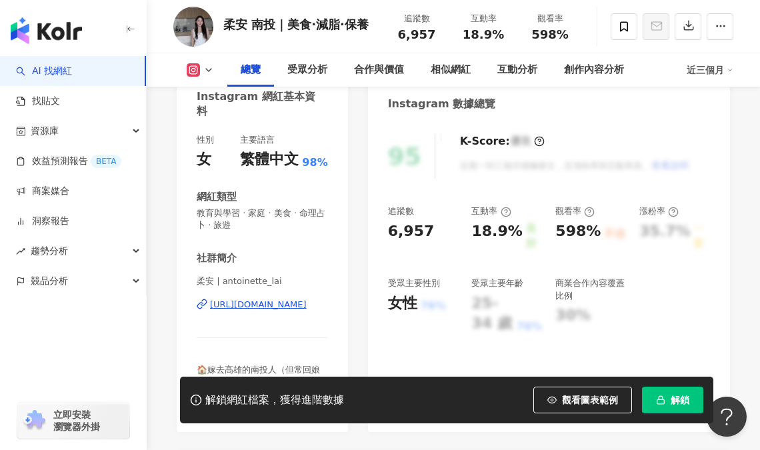
click at [274, 302] on div "https://www.instagram.com/antoinette_lai/" at bounding box center [258, 305] width 97 height 12
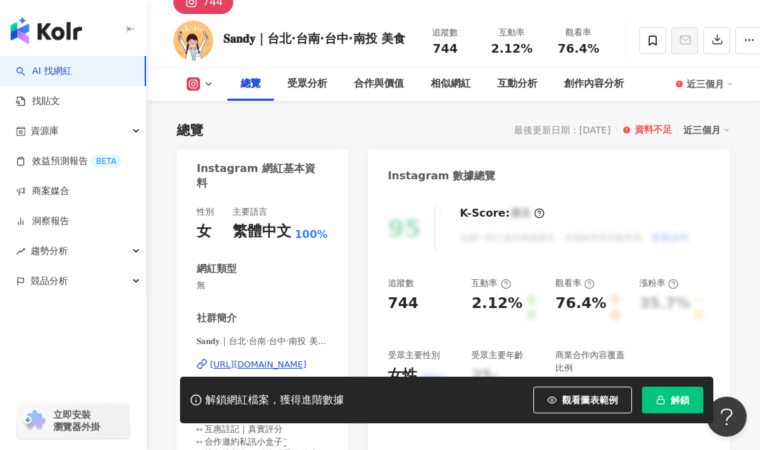
scroll to position [67, 0]
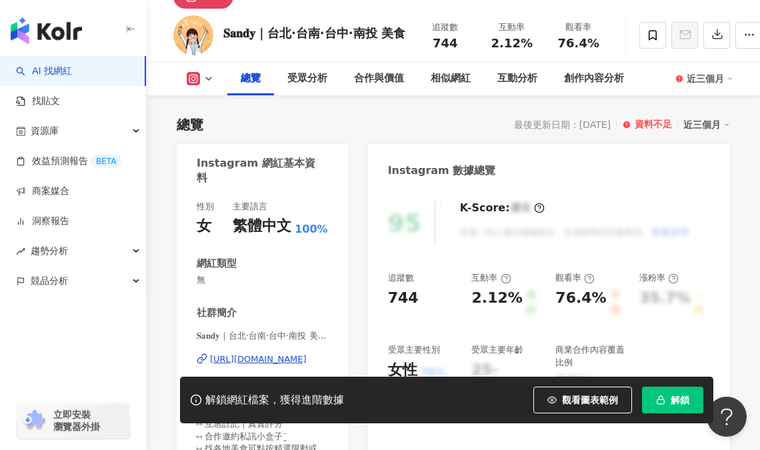
click at [251, 356] on div "https://www.instagram.com/sandy_twfoodie/" at bounding box center [258, 359] width 97 height 12
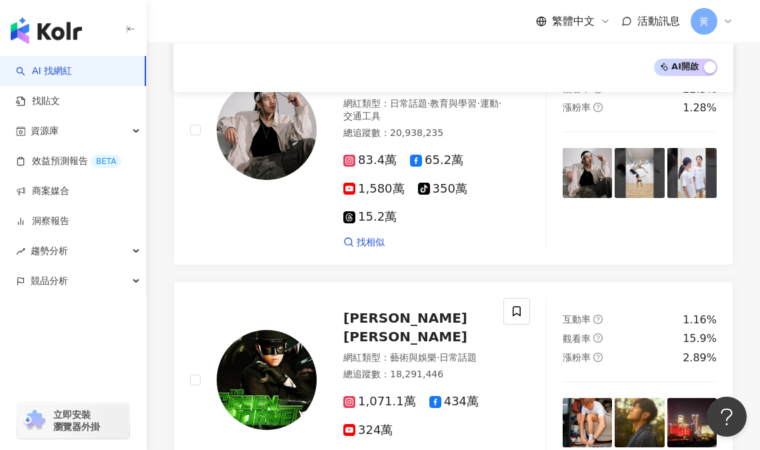
scroll to position [272, 0]
